Goal: Task Accomplishment & Management: Manage account settings

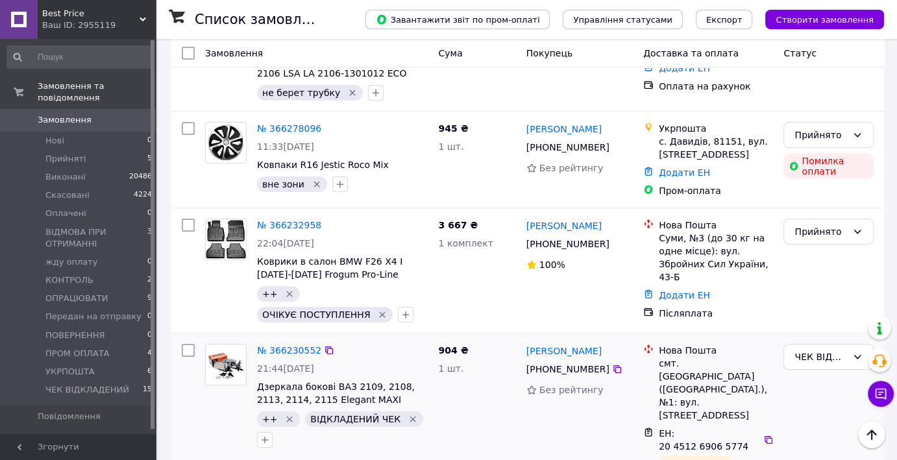
scroll to position [65, 0]
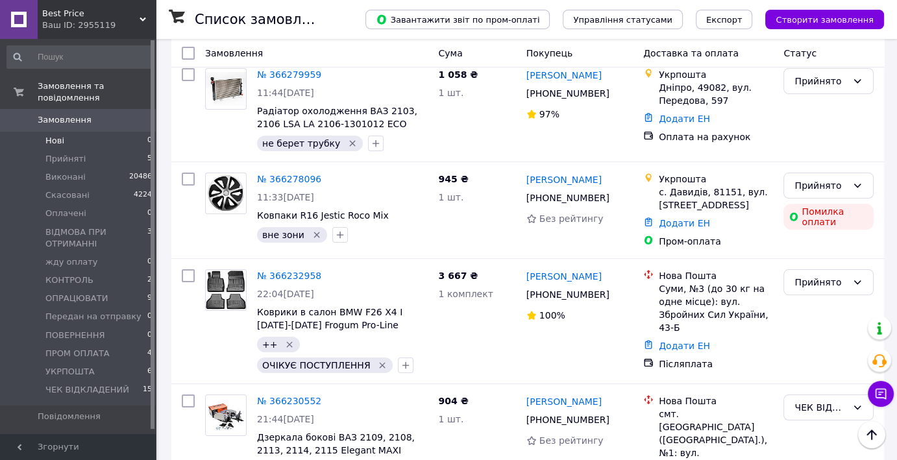
click at [64, 136] on li "Нові 0" at bounding box center [80, 141] width 160 height 18
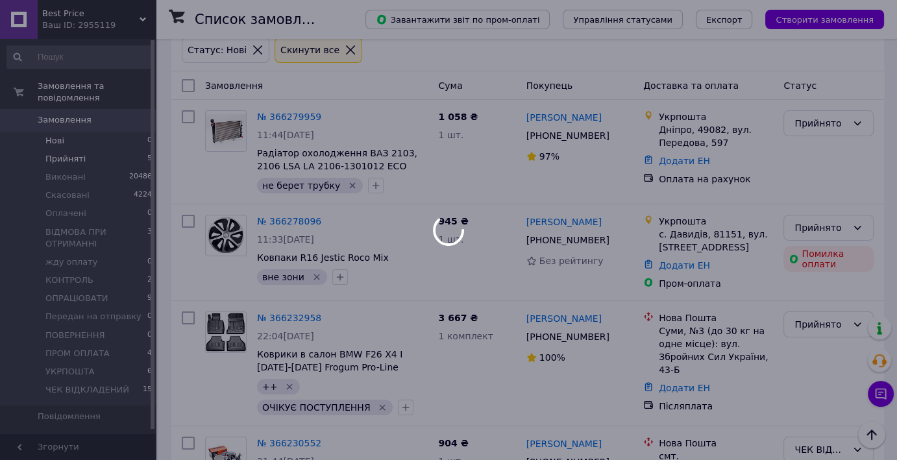
click at [60, 147] on div at bounding box center [448, 230] width 897 height 460
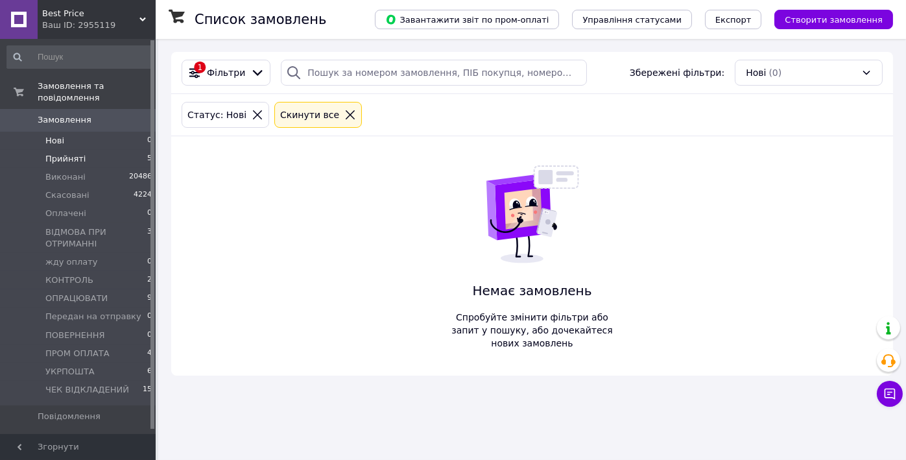
click at [57, 153] on span "Прийняті" at bounding box center [65, 159] width 40 height 12
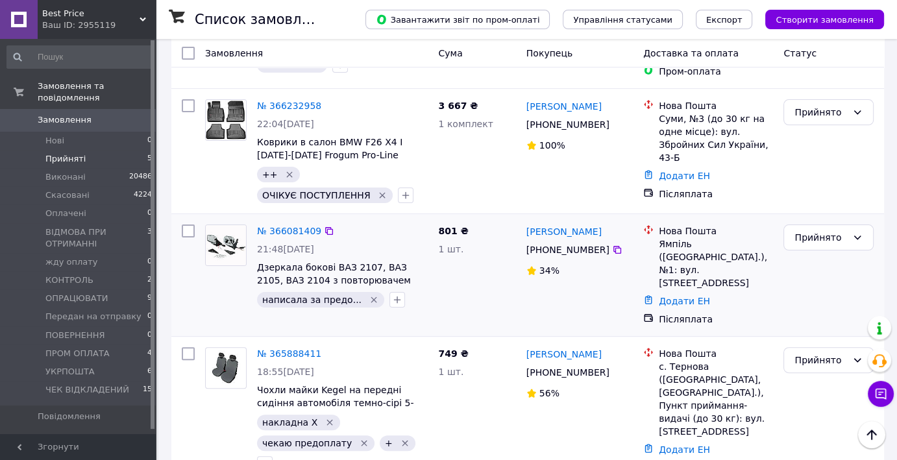
scroll to position [287, 0]
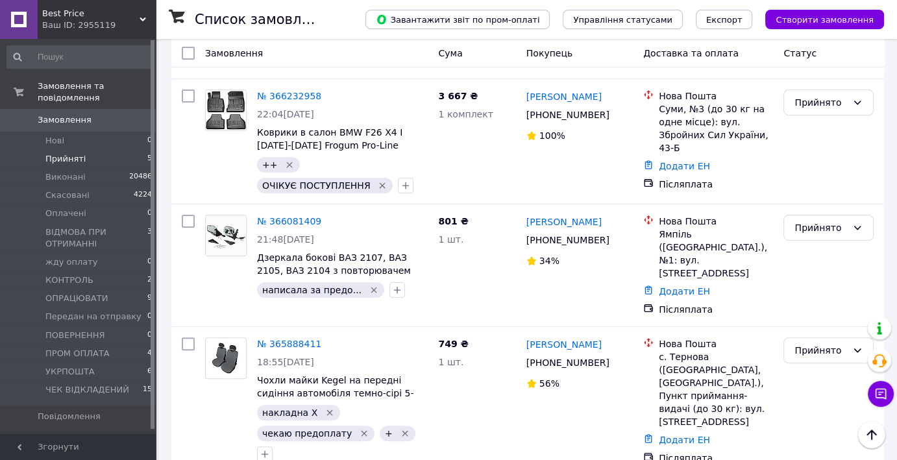
drag, startPoint x: 293, startPoint y: 328, endPoint x: 307, endPoint y: 321, distance: 16.3
click at [293, 339] on link "№ 365888411" at bounding box center [289, 344] width 64 height 10
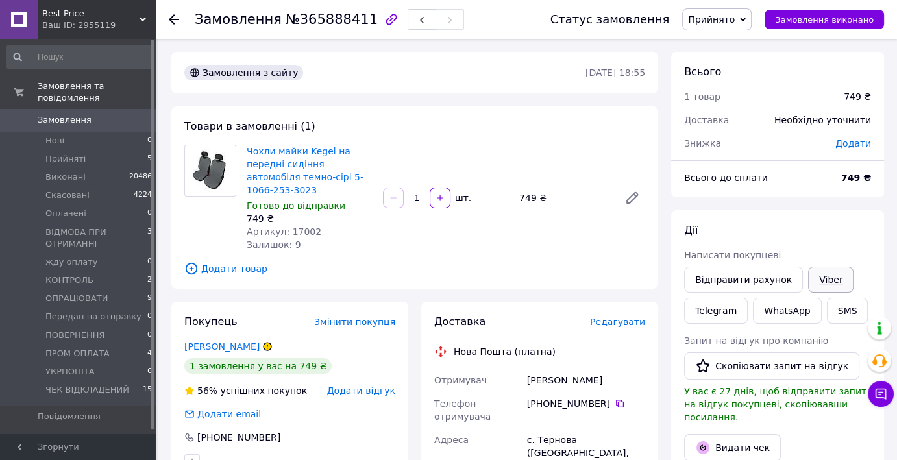
click at [825, 280] on link "Viber" at bounding box center [830, 280] width 45 height 26
click at [69, 153] on span "Прийняті" at bounding box center [65, 159] width 40 height 12
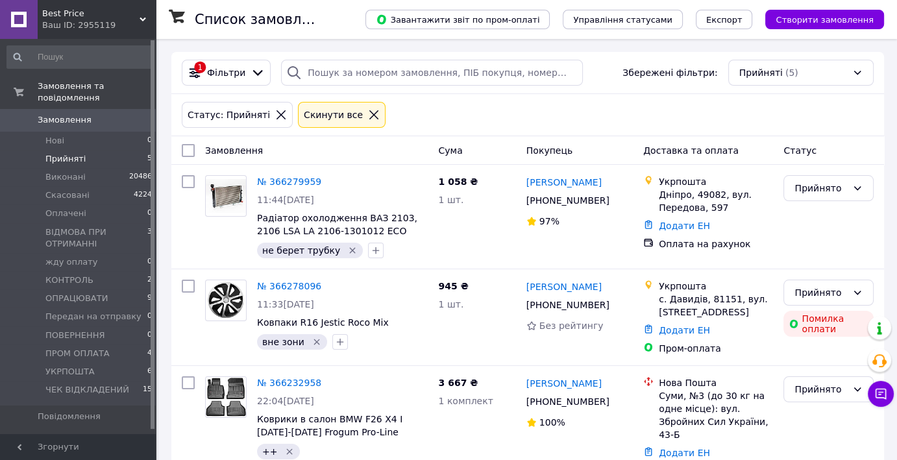
click at [854, 99] on div "Статус: Прийняті Cкинути все" at bounding box center [527, 114] width 697 height 31
